Goal: Transaction & Acquisition: Subscribe to service/newsletter

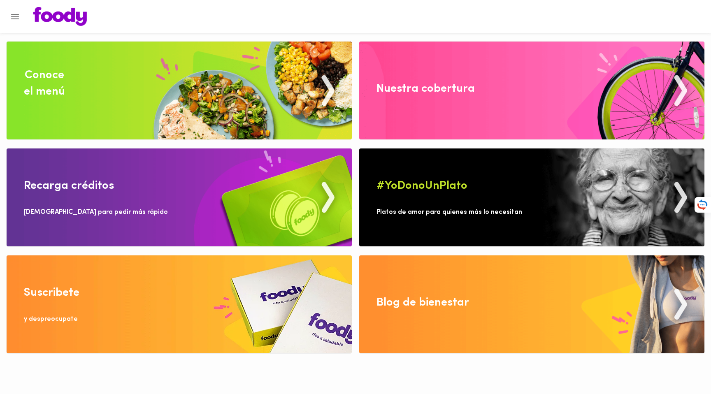
click at [15, 18] on icon "Menu" at bounding box center [15, 17] width 10 height 10
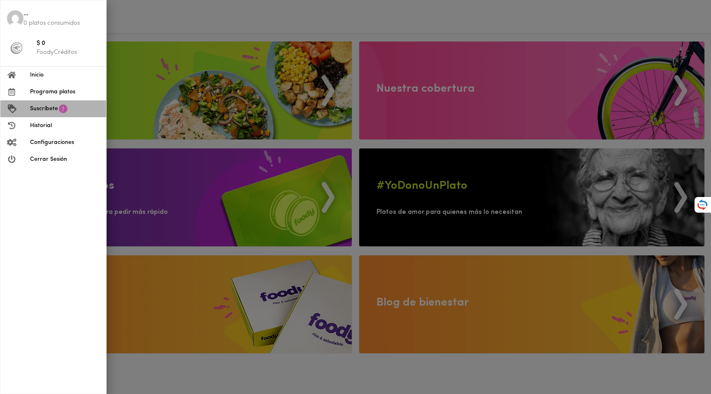
click at [50, 107] on span "Suscríbete" at bounding box center [44, 108] width 28 height 9
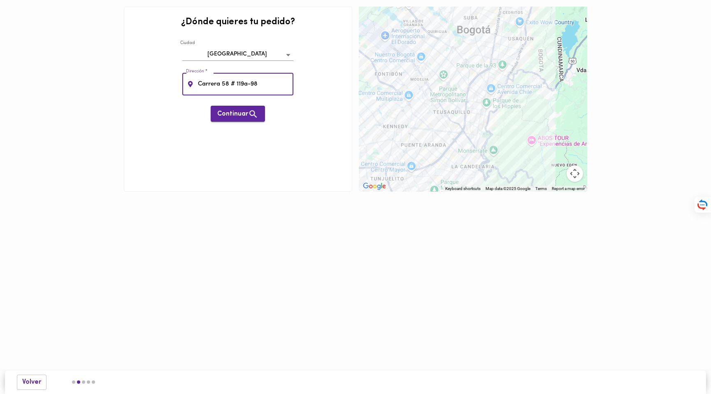
type input "Carrera 58 # 119a-98"
click at [229, 109] on span "Continuar" at bounding box center [237, 114] width 41 height 10
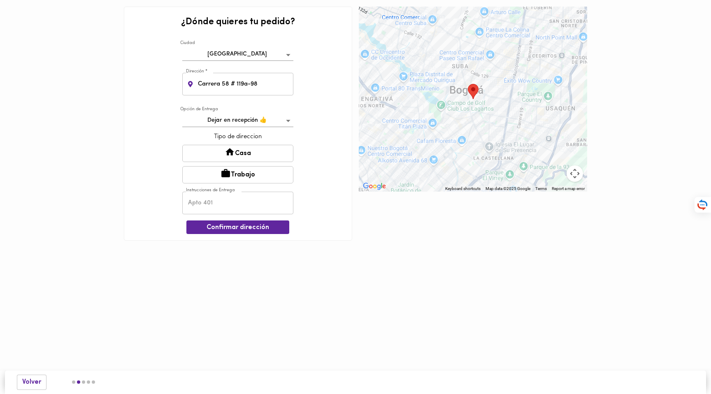
click at [288, 121] on body "0cAFcWeA6f-PR37-aVs-ZSyGq2jzjOq7tpas8kfpD9NhJgDE32evhwGHsBbXx7_GJU0nEfcwy-rheHE…" at bounding box center [355, 132] width 711 height 265
click at [253, 118] on li "Dejar en recepción 👍" at bounding box center [238, 121] width 110 height 14
click at [255, 150] on button "Casa" at bounding box center [237, 153] width 111 height 17
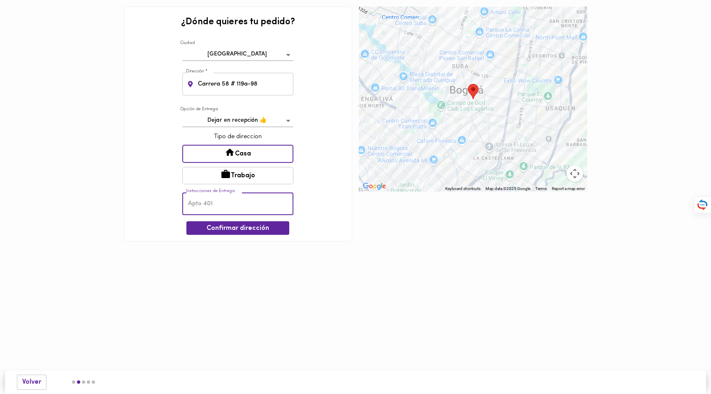
click at [217, 204] on input "text" at bounding box center [237, 204] width 111 height 23
type input "Fase 2- Torre 7 - Apto 620"
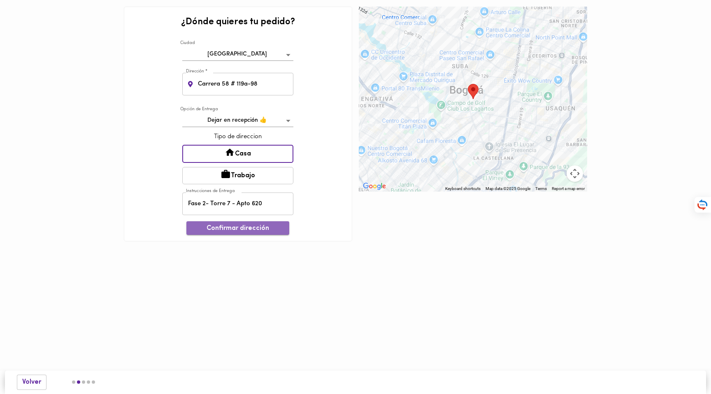
click at [251, 230] on span "Confirmar dirección" at bounding box center [238, 229] width 90 height 8
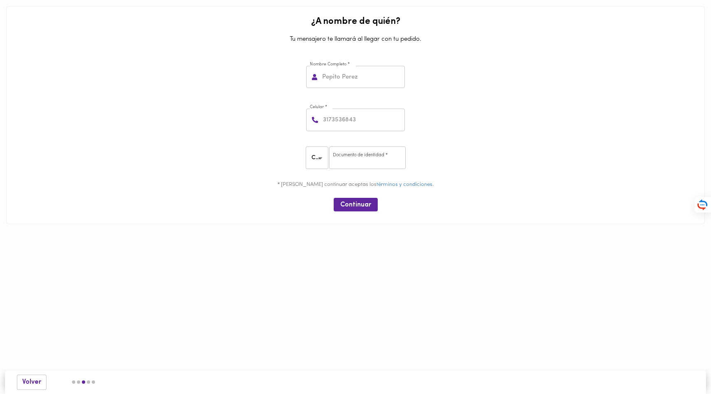
click at [357, 84] on input "text" at bounding box center [362, 77] width 84 height 23
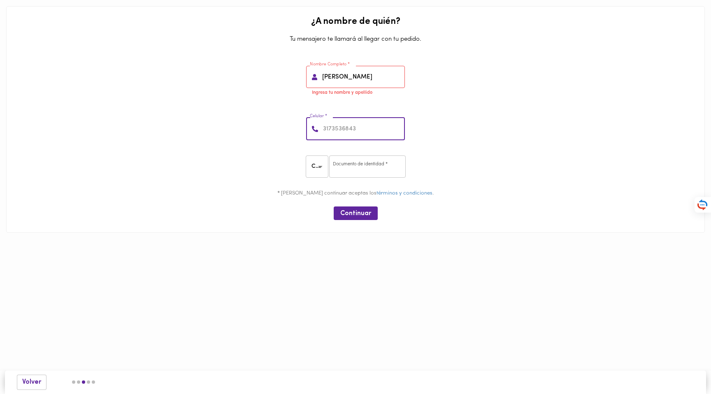
click at [368, 78] on input "[PERSON_NAME]" at bounding box center [362, 77] width 84 height 23
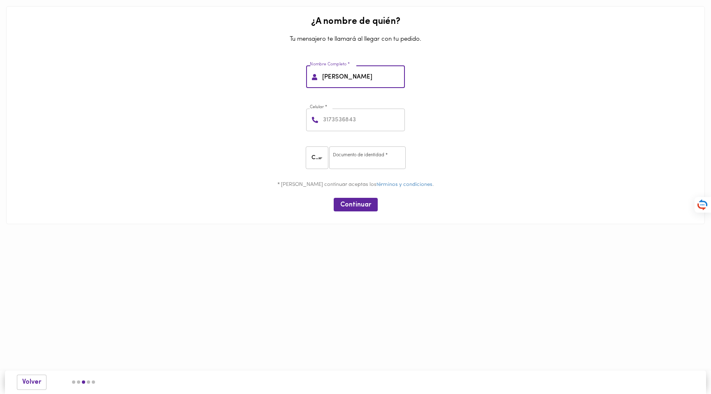
type input "[PERSON_NAME]"
click at [359, 122] on input "number" at bounding box center [363, 120] width 84 height 23
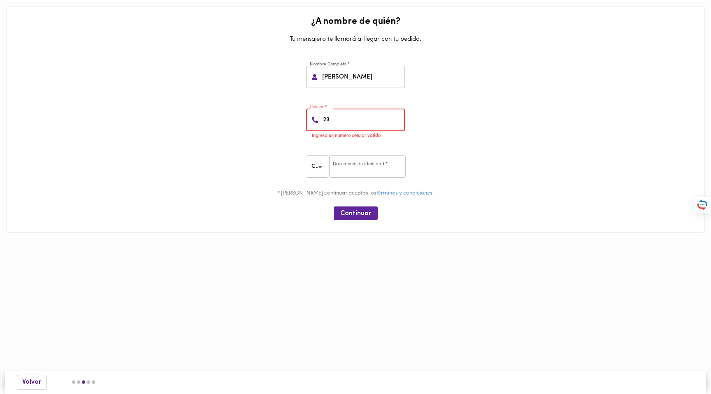
type input "2"
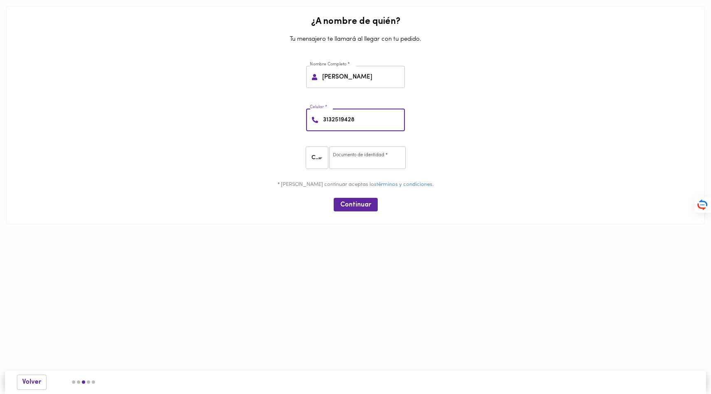
type input "3132519428"
click at [349, 156] on input "number" at bounding box center [367, 157] width 77 height 23
click at [317, 158] on body "0cAFcWeA6f-PR37-aVs-ZSyGq2jzjOq7tpas8kfpD9NhJgDE32evhwGHsBbXx7_GJU0nEfcwy-rheHE…" at bounding box center [355, 124] width 711 height 249
click at [322, 158] on li "CC" at bounding box center [318, 158] width 25 height 14
click at [342, 156] on div "CC NIT CE PA" at bounding box center [355, 197] width 711 height 394
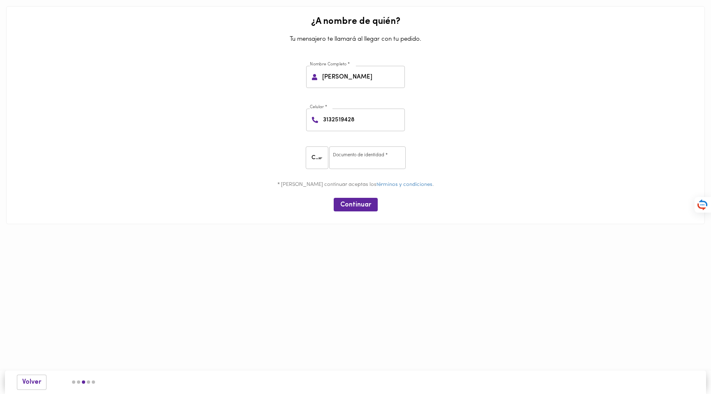
click at [346, 156] on input "number" at bounding box center [367, 157] width 77 height 23
type input "80755380"
click at [342, 203] on span "Continuar" at bounding box center [355, 205] width 31 height 8
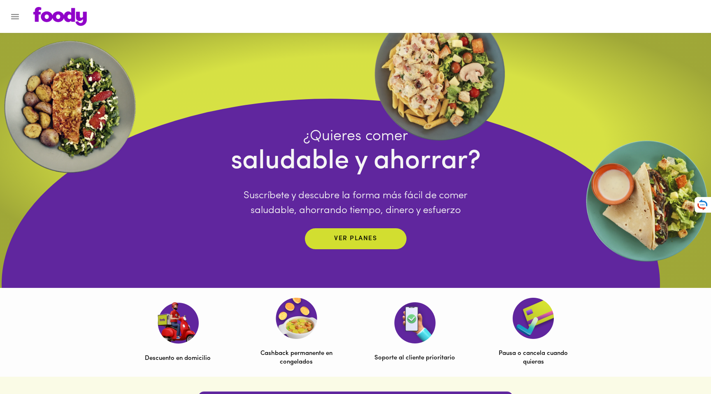
click at [4, 18] on div at bounding box center [4, 197] width 8 height 394
click at [12, 17] on icon "Menu" at bounding box center [15, 17] width 10 height 10
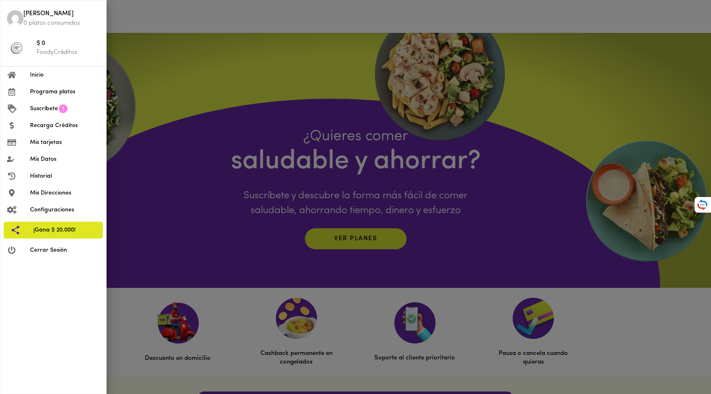
click at [51, 141] on span "Mis tarjetas" at bounding box center [65, 142] width 70 height 9
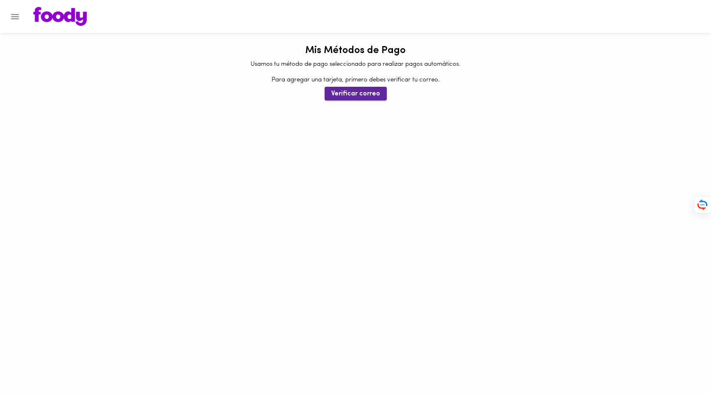
click at [362, 94] on span "Verificar correo" at bounding box center [355, 94] width 49 height 8
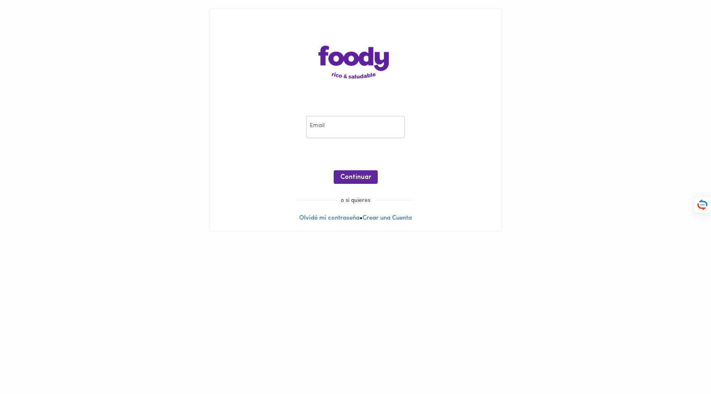
click at [167, 126] on main "Email Email ¡Oops! Recuperar Clave Continuar o si quieres Olvidé mi contraseña …" at bounding box center [355, 119] width 711 height 239
click at [509, 177] on div "Email Email ¡Oops! Recuperar Clave Continuar o si quieres Olvidé mi contraseña …" at bounding box center [355, 119] width 309 height 239
click at [524, 169] on main "Email Email ¡Oops! Recuperar Clave Continuar o si quieres Olvidé mi contraseña …" at bounding box center [355, 119] width 711 height 239
click at [321, 125] on input "email" at bounding box center [355, 127] width 99 height 23
click at [511, 78] on main "Email Email ¡Oops! Recuperar Clave Continuar o si quieres Olvidé mi contraseña …" at bounding box center [355, 119] width 711 height 239
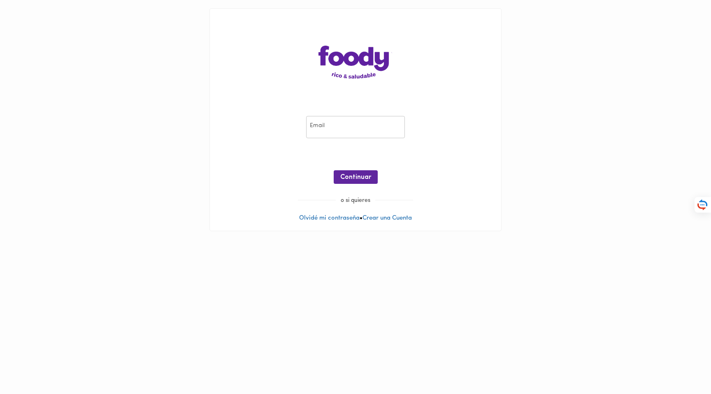
click at [370, 124] on input "email" at bounding box center [355, 127] width 99 height 23
click at [276, 130] on div "Email Email ¡Oops! Recuperar Clave Continuar" at bounding box center [355, 151] width 275 height 89
click at [325, 128] on input "email" at bounding box center [355, 127] width 99 height 23
drag, startPoint x: 279, startPoint y: 127, endPoint x: 279, endPoint y: 132, distance: 4.5
click at [279, 127] on div "Email Email ¡Oops! Recuperar Clave Continuar" at bounding box center [355, 151] width 275 height 89
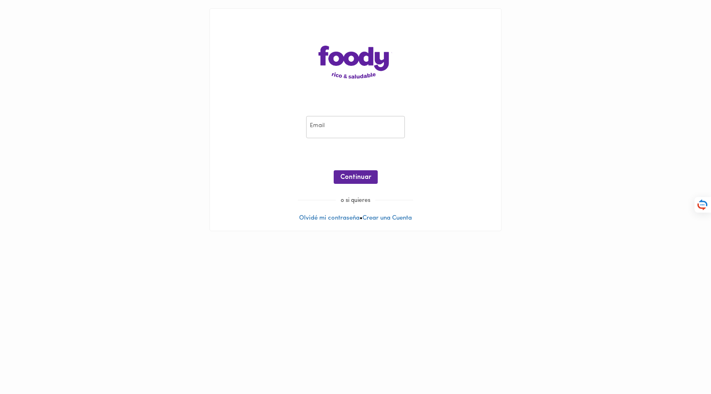
click at [358, 137] on input "email" at bounding box center [355, 127] width 99 height 23
click at [269, 106] on div "Email Email ¡Oops! Recuperar Clave Continuar o si quieres Olvidé mi contraseña …" at bounding box center [355, 120] width 291 height 222
click at [498, 72] on div "Email Email ¡Oops! Recuperar Clave Continuar o si quieres Olvidé mi contraseña …" at bounding box center [355, 120] width 291 height 222
drag, startPoint x: 522, startPoint y: 53, endPoint x: 453, endPoint y: 68, distance: 71.5
click at [522, 53] on main "Email Email ¡Oops! Recuperar Clave Continuar o si quieres Olvidé mi contraseña …" at bounding box center [355, 119] width 711 height 239
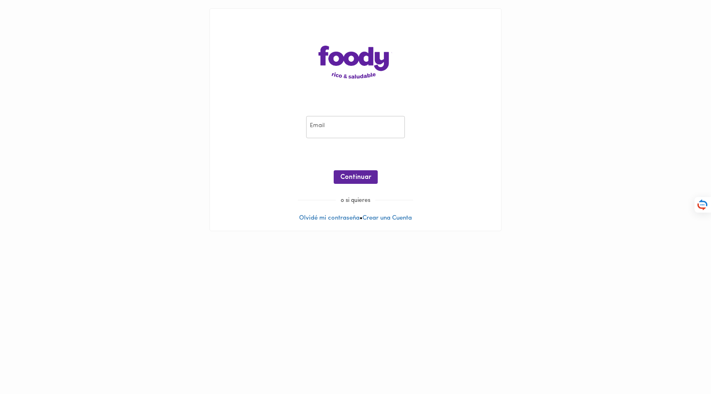
click at [328, 128] on input "email" at bounding box center [355, 127] width 99 height 23
click at [331, 220] on link "Olvidé mi contraseña" at bounding box center [329, 218] width 60 height 6
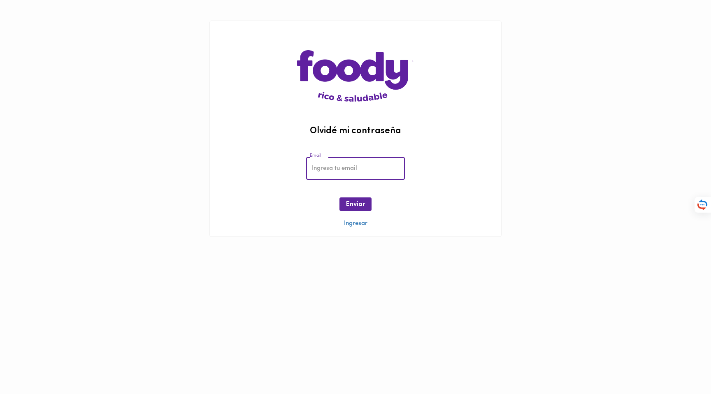
click at [327, 163] on input "email" at bounding box center [355, 168] width 99 height 23
type input "[EMAIL_ADDRESS][DOMAIN_NAME]"
click at [346, 209] on button "Enviar" at bounding box center [355, 204] width 32 height 14
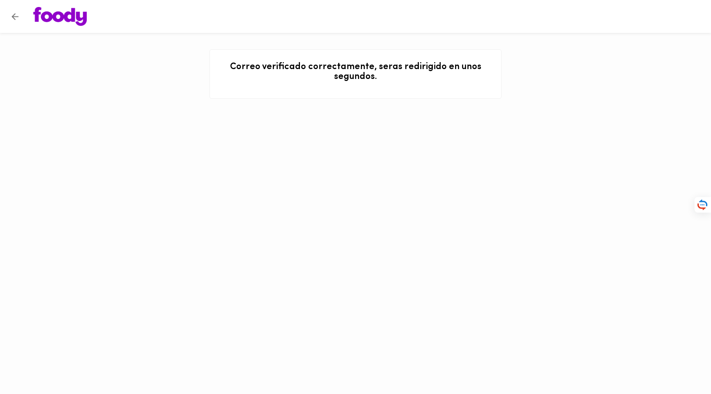
click at [16, 19] on icon "Volver" at bounding box center [15, 17] width 10 height 10
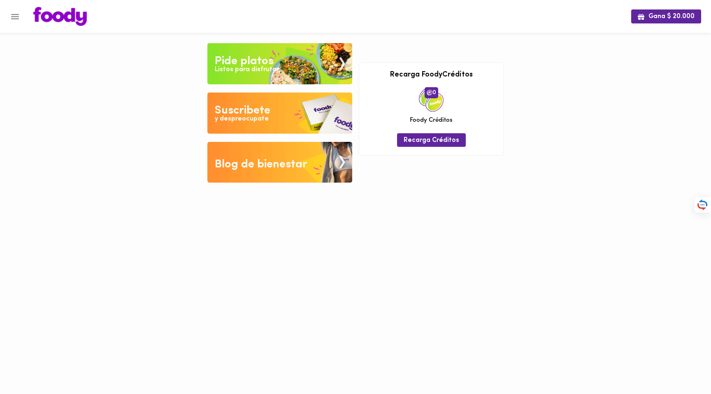
click at [15, 19] on icon "Menu" at bounding box center [15, 17] width 10 height 10
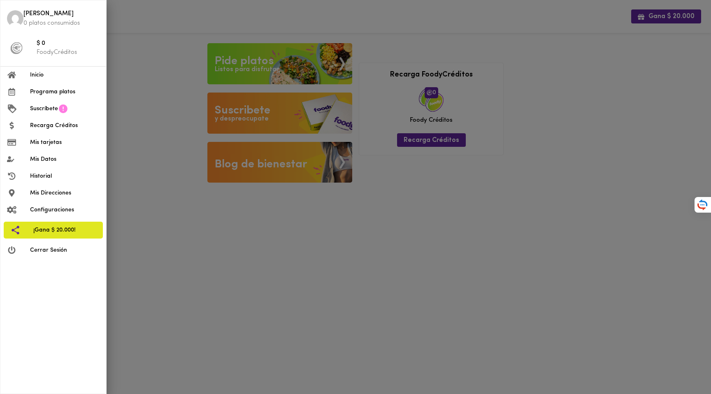
click at [65, 142] on span "Mis tarjetas" at bounding box center [65, 142] width 70 height 9
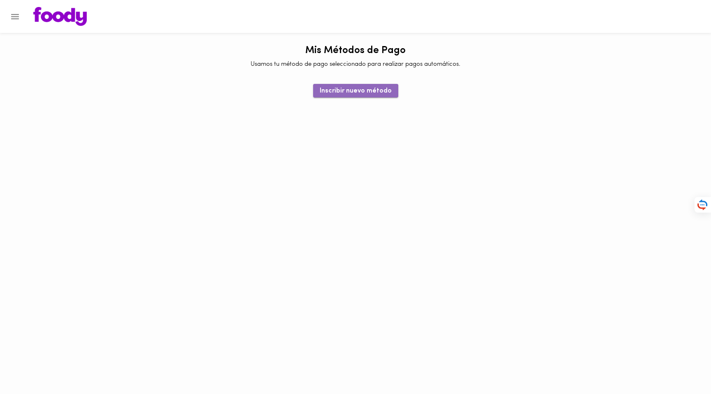
click at [362, 92] on span "Inscribir nuevo método" at bounding box center [356, 91] width 72 height 8
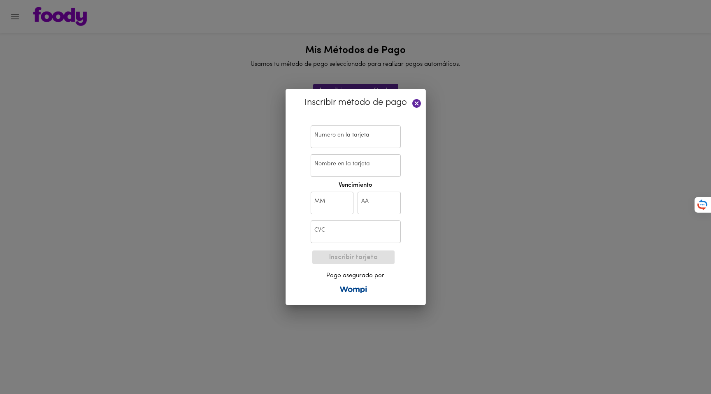
click at [336, 136] on input "text" at bounding box center [356, 136] width 90 height 23
click at [328, 137] on input "text" at bounding box center [356, 136] width 90 height 23
paste input "4093 5500 6536 5813"
click at [322, 130] on input "4093 5500 6536 5813" at bounding box center [356, 136] width 90 height 23
click at [323, 138] on input "4093 5500 6536 5813" at bounding box center [356, 136] width 90 height 23
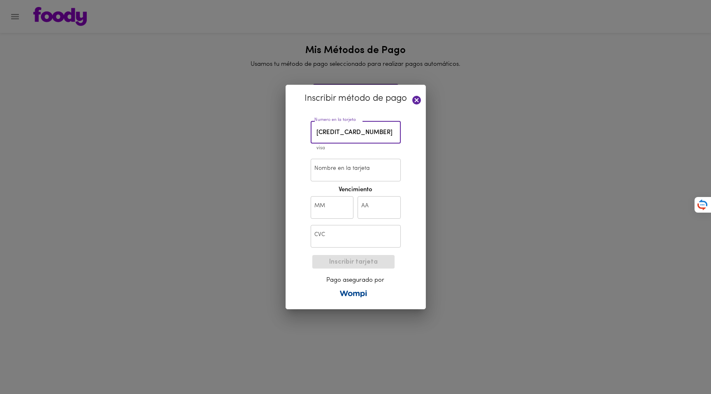
paste input "text"
type input "4093 5500 6536 5813"
click at [323, 172] on input "Nombre en la tarjeta" at bounding box center [356, 170] width 90 height 23
type input "CAMILO BUITRAGO"
click at [327, 204] on input "text" at bounding box center [332, 207] width 43 height 23
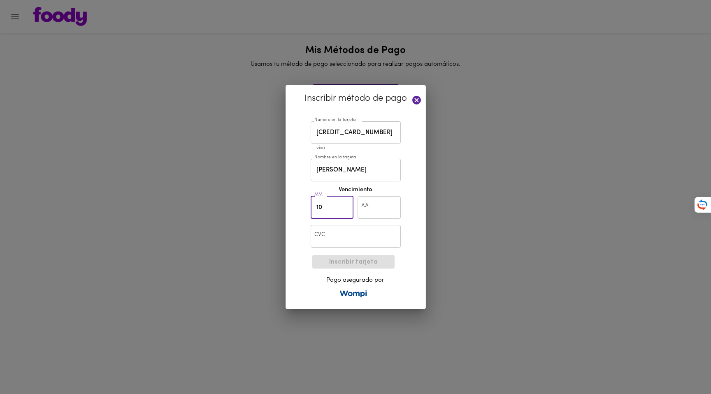
type input "10"
click at [382, 214] on input "text" at bounding box center [379, 207] width 43 height 23
type input "27"
click at [370, 235] on input "text" at bounding box center [356, 236] width 90 height 23
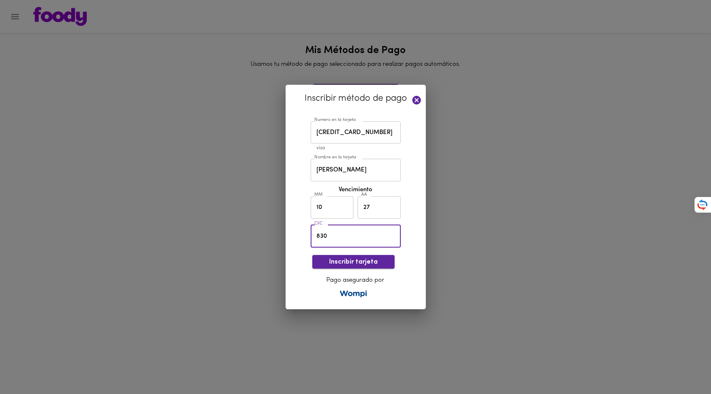
type input "830"
click at [359, 263] on span "Inscribir tarjeta" at bounding box center [353, 262] width 69 height 8
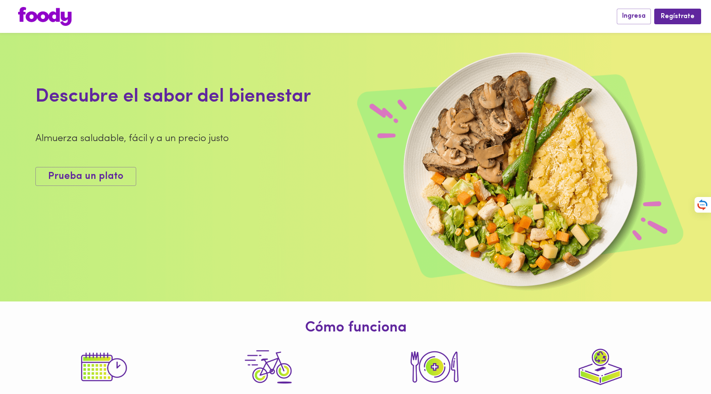
click at [302, 134] on div "Almuerza saludable, fácil y a un precio justo" at bounding box center [248, 139] width 427 height 14
click at [641, 15] on span "Ingresa" at bounding box center [633, 16] width 23 height 8
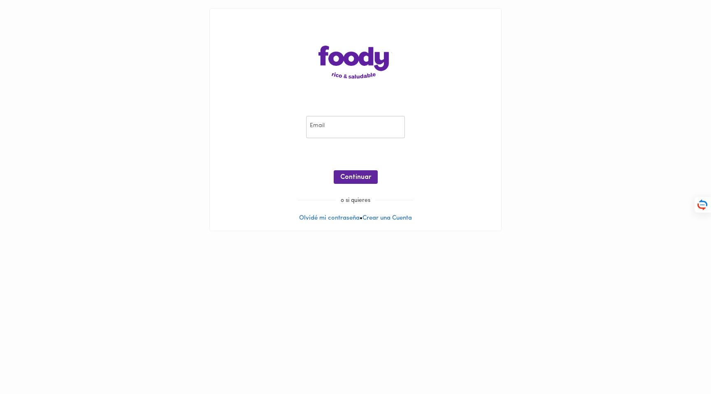
click at [335, 131] on input "email" at bounding box center [355, 127] width 99 height 23
type input "cambuitrago@hotmail.es"
drag, startPoint x: 365, startPoint y: 180, endPoint x: 384, endPoint y: 178, distance: 19.0
click at [365, 180] on span "Continuar" at bounding box center [355, 178] width 31 height 8
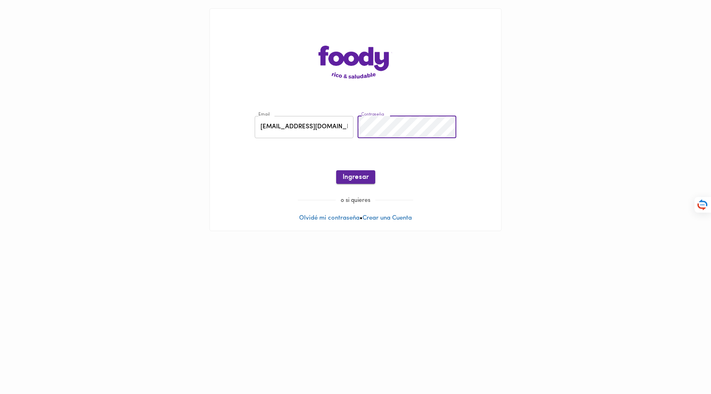
click at [363, 172] on button "Ingresar" at bounding box center [355, 177] width 39 height 14
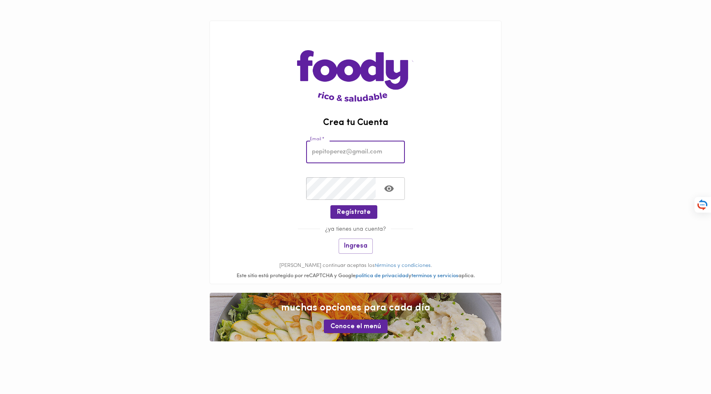
click at [356, 153] on input "email" at bounding box center [355, 152] width 99 height 23
click at [360, 249] on span "Ingresa" at bounding box center [355, 246] width 23 height 8
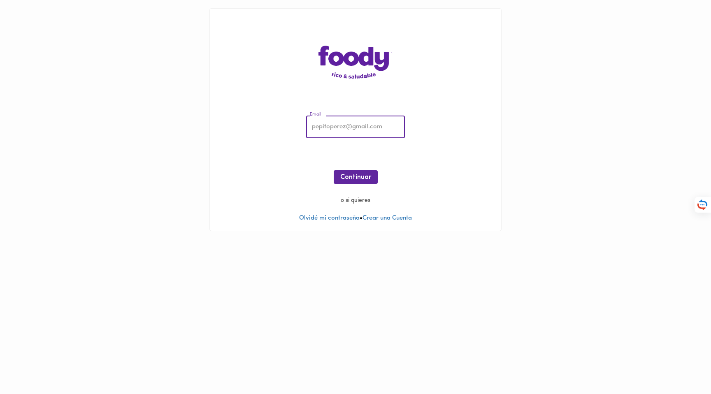
click at [350, 134] on input "email" at bounding box center [355, 127] width 99 height 23
click at [465, 128] on div "Email Email ¡Oops! Recuperar Clave Continuar" at bounding box center [355, 151] width 275 height 89
click at [332, 128] on input "email" at bounding box center [355, 127] width 99 height 23
type input "[EMAIL_ADDRESS][DOMAIN_NAME]"
click at [352, 174] on span "Continuar" at bounding box center [355, 178] width 31 height 8
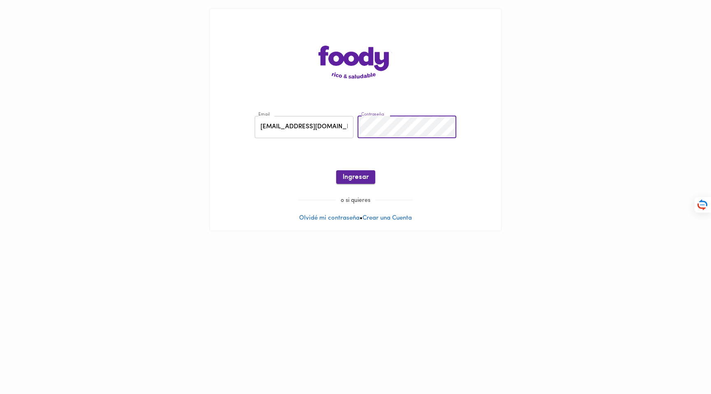
click at [362, 180] on span "Ingresar" at bounding box center [356, 178] width 26 height 8
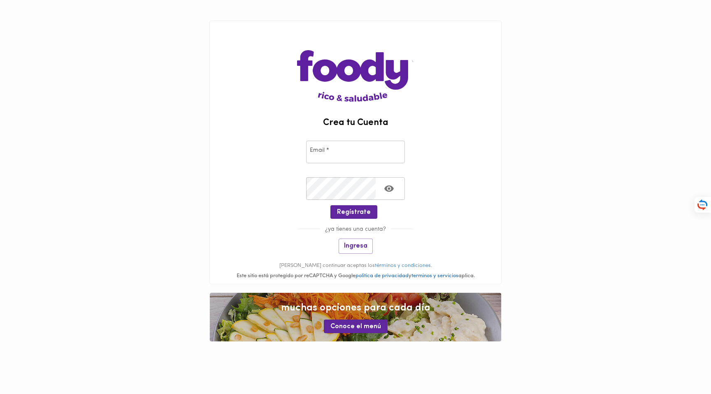
click at [271, 23] on div "Crea tu Cuenta Email * Email * Crear Contraseña * Crear Contraseña * Regístrate…" at bounding box center [355, 153] width 292 height 264
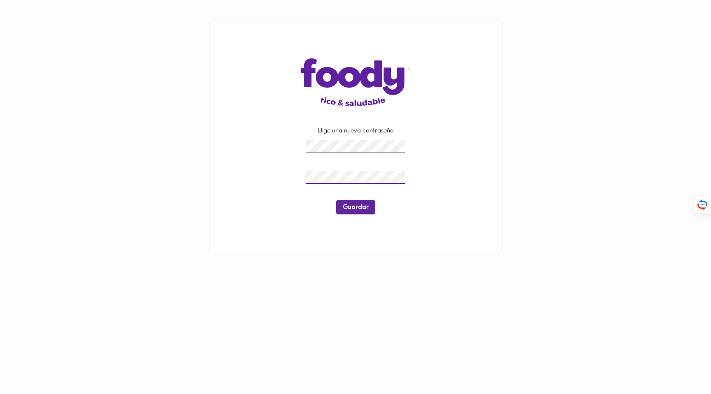
drag, startPoint x: 354, startPoint y: 216, endPoint x: 353, endPoint y: 211, distance: 4.3
click at [354, 216] on div at bounding box center [356, 218] width 230 height 8
click at [361, 209] on span "Guardar" at bounding box center [356, 208] width 26 height 8
